Goal: Information Seeking & Learning: Check status

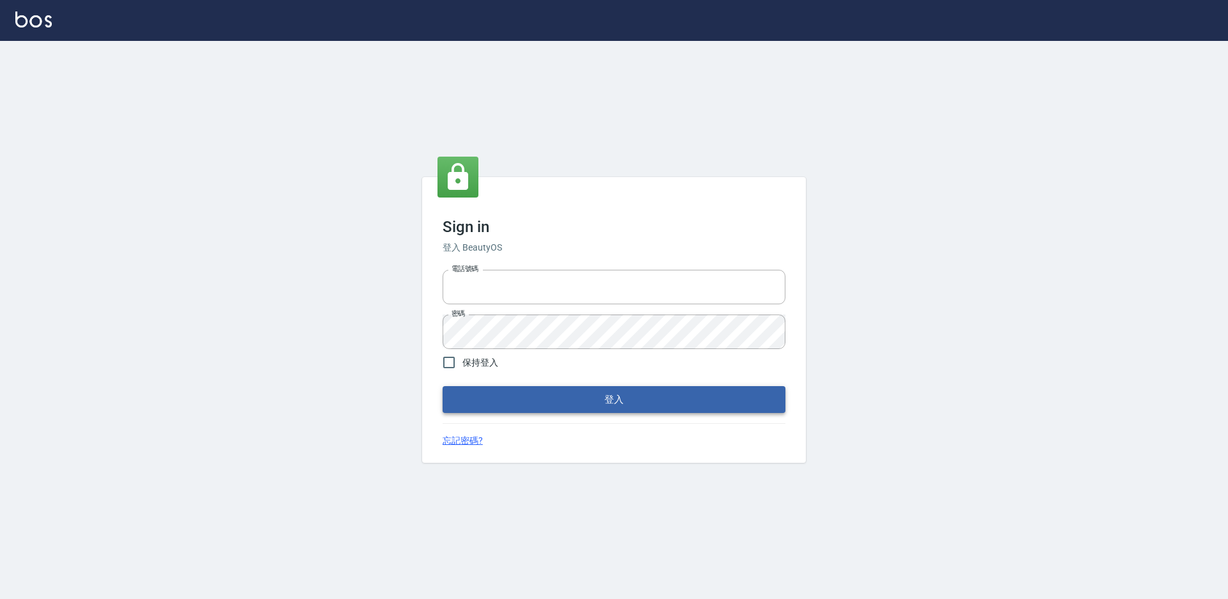
type input "0424861159"
click at [625, 390] on button "登入" at bounding box center [613, 399] width 343 height 27
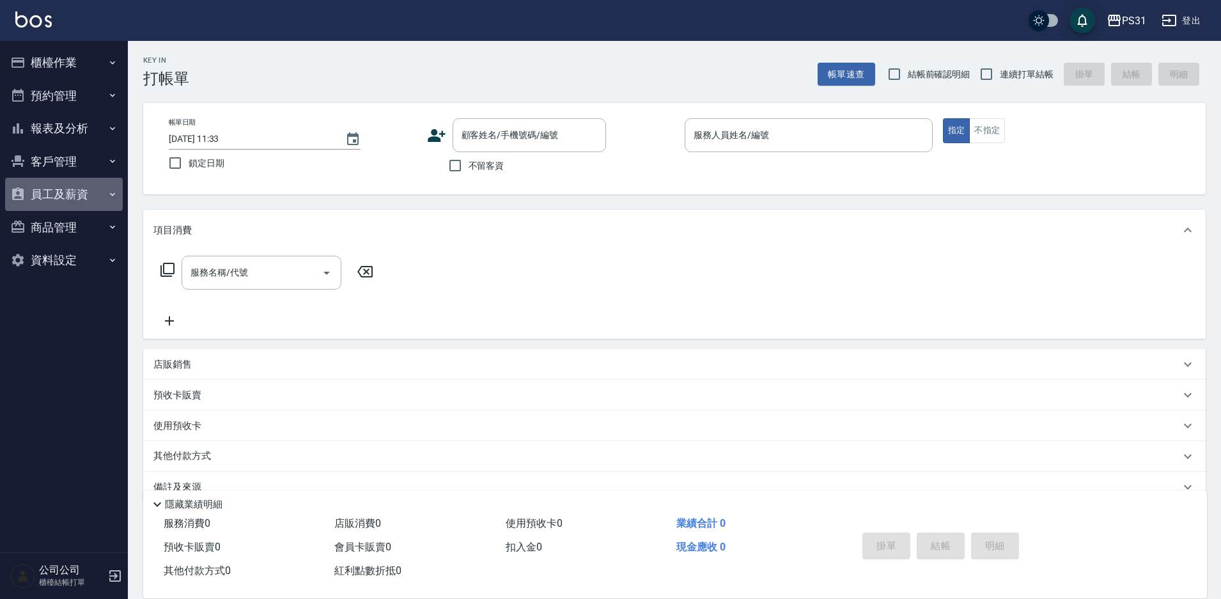
click at [76, 193] on button "員工及薪資" at bounding box center [64, 194] width 118 height 33
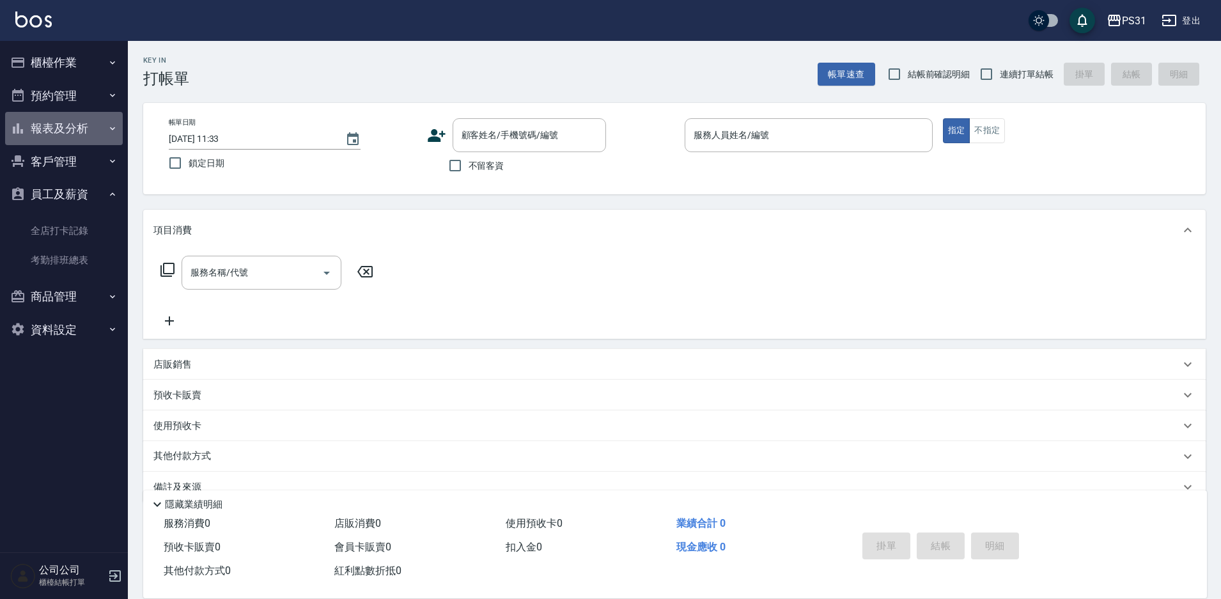
click at [95, 128] on button "報表及分析" at bounding box center [64, 128] width 118 height 33
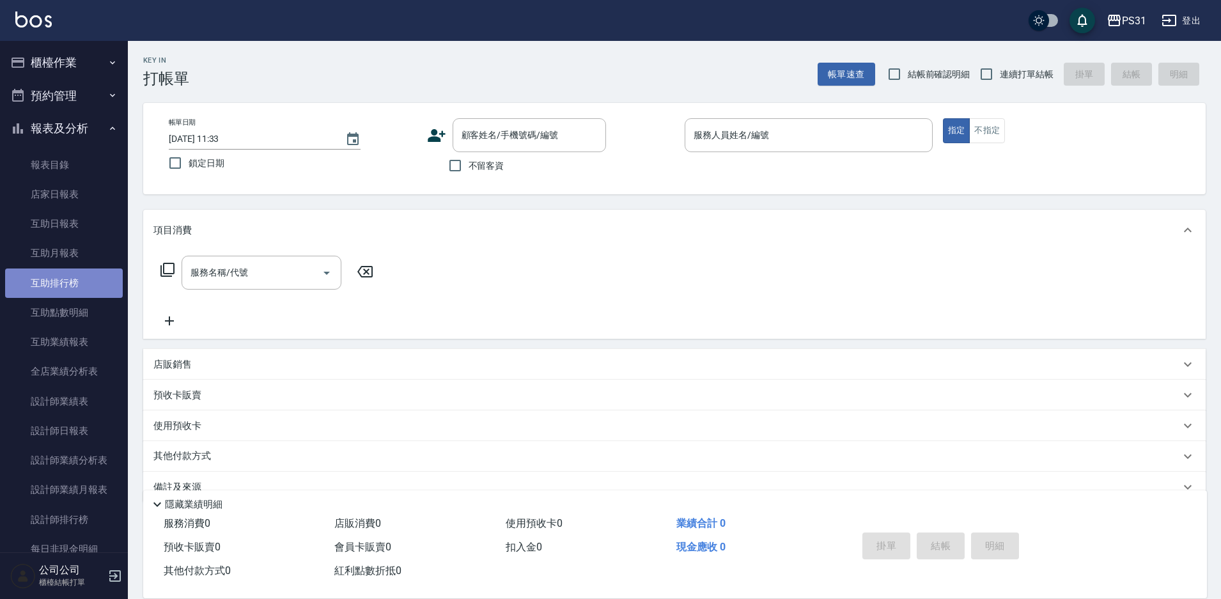
click at [86, 283] on link "互助排行榜" at bounding box center [64, 283] width 118 height 29
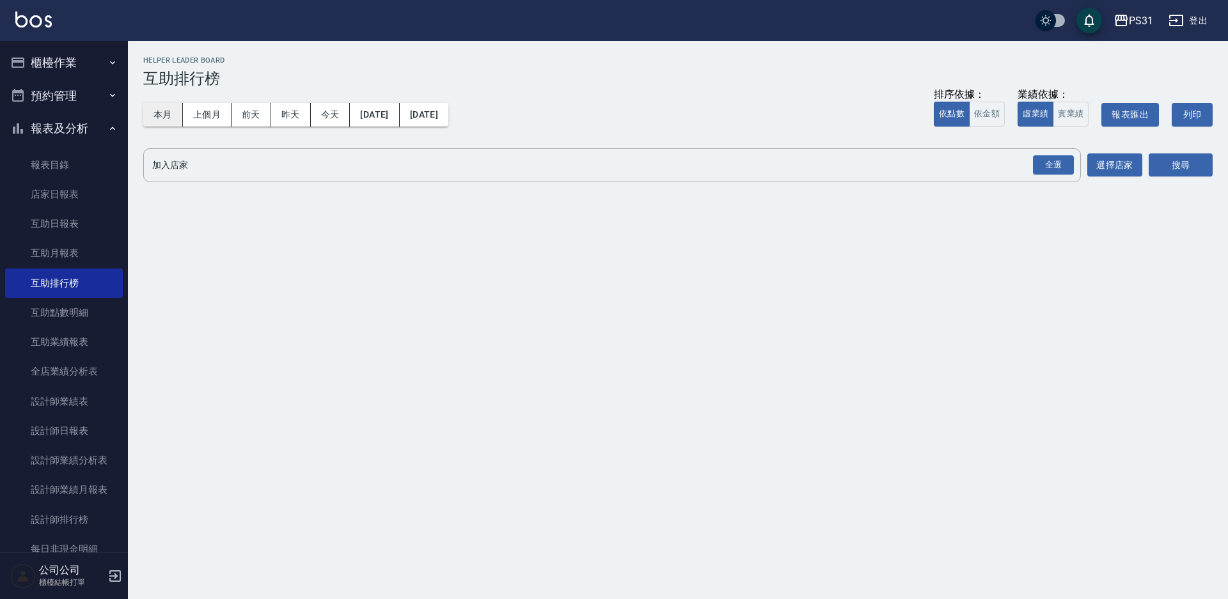
click at [150, 109] on button "本月" at bounding box center [163, 115] width 40 height 24
click at [1052, 170] on div "全選" at bounding box center [1053, 165] width 41 height 20
click at [1183, 173] on button "搜尋" at bounding box center [1180, 166] width 64 height 24
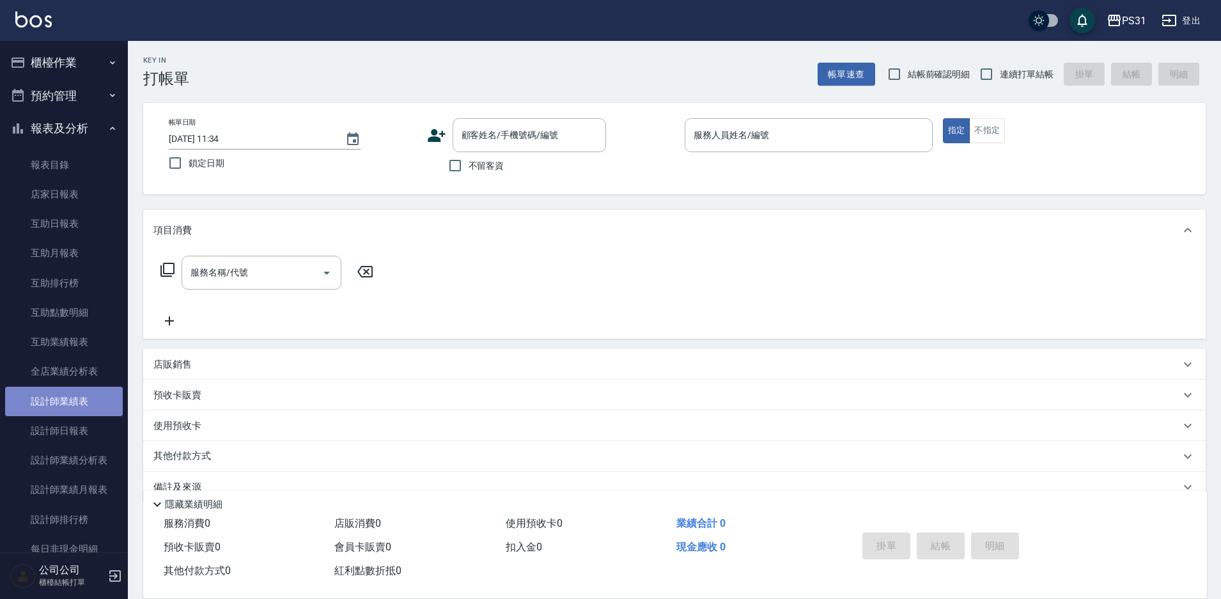
click at [79, 405] on link "設計師業績表" at bounding box center [64, 401] width 118 height 29
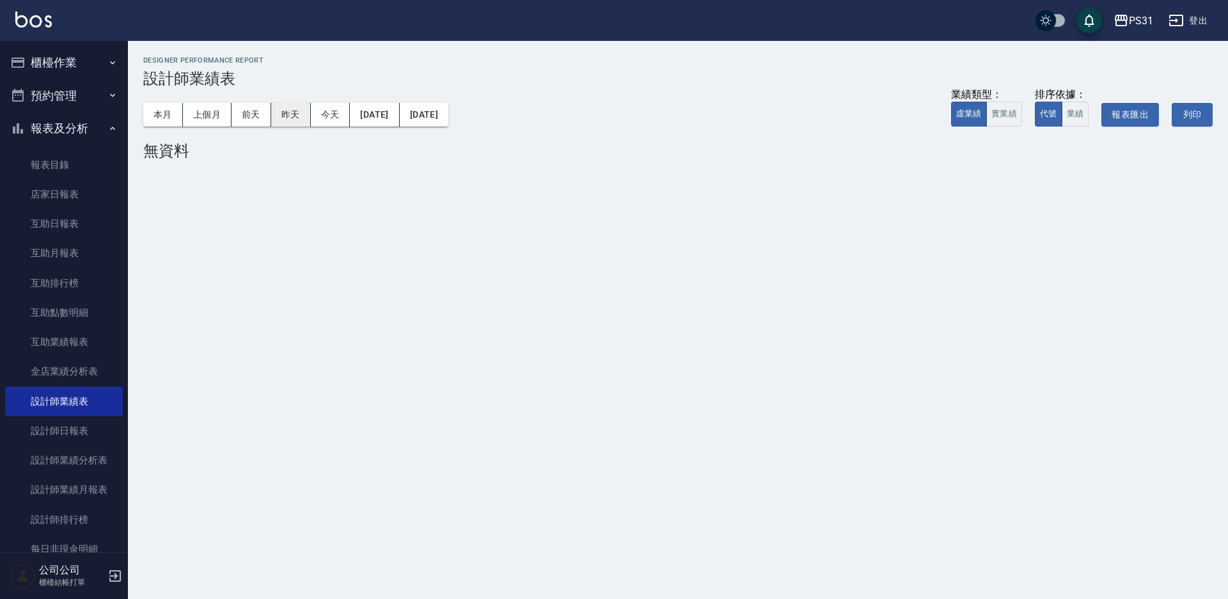
click at [294, 120] on button "昨天" at bounding box center [291, 115] width 40 height 24
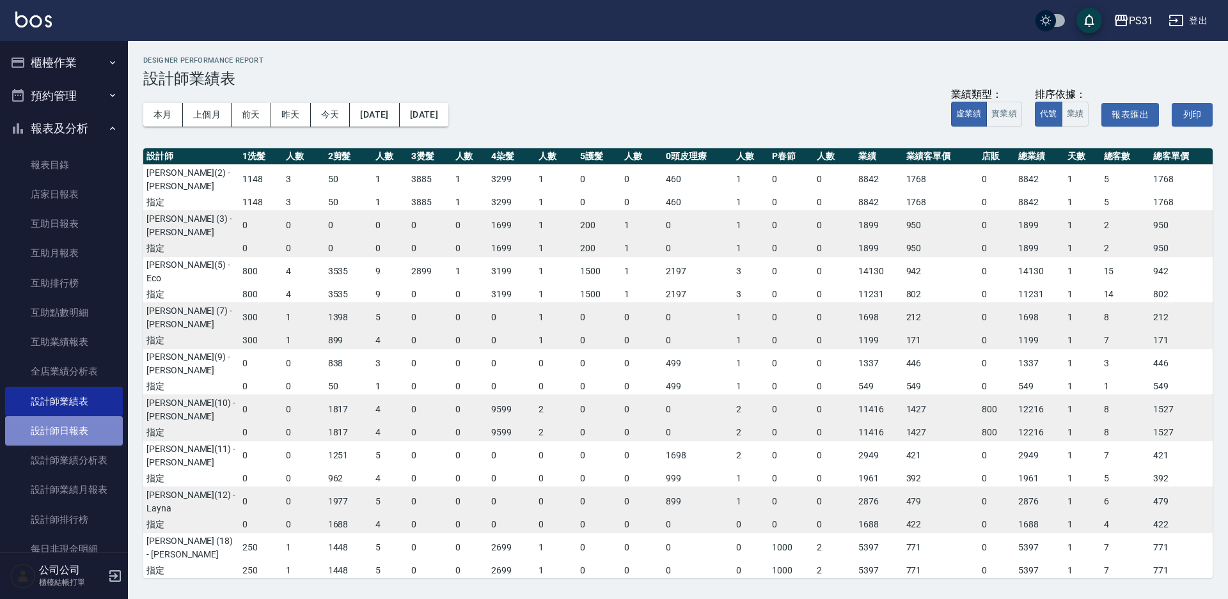
click at [66, 423] on link "設計師日報表" at bounding box center [64, 430] width 118 height 29
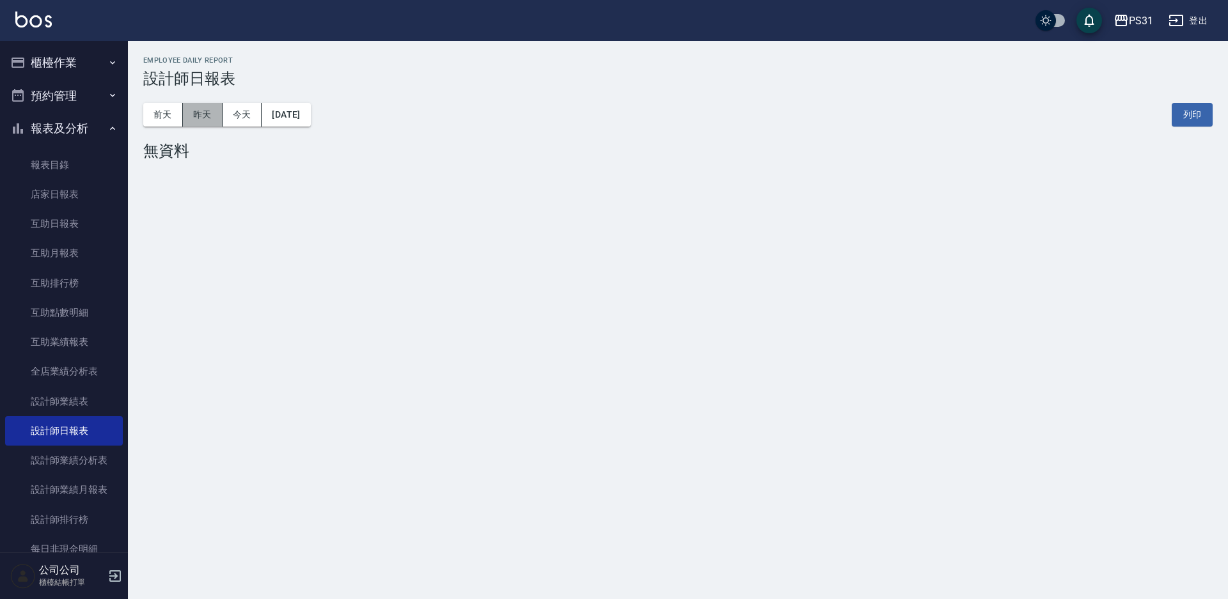
click at [196, 109] on button "昨天" at bounding box center [203, 115] width 40 height 24
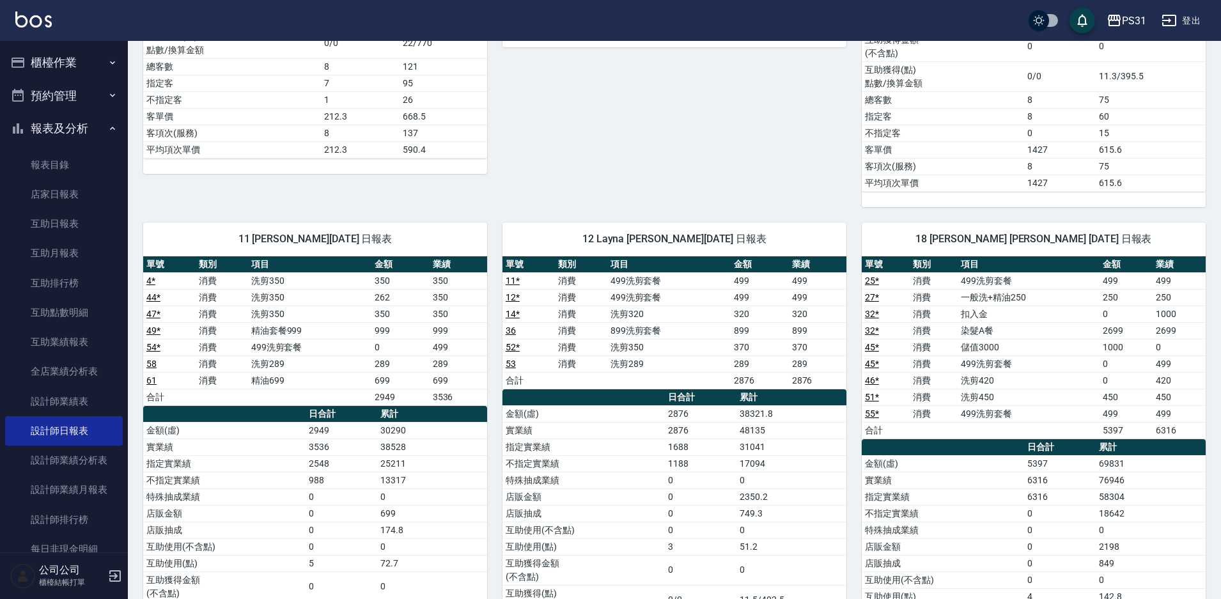
scroll to position [1279, 0]
